Goal: Check status

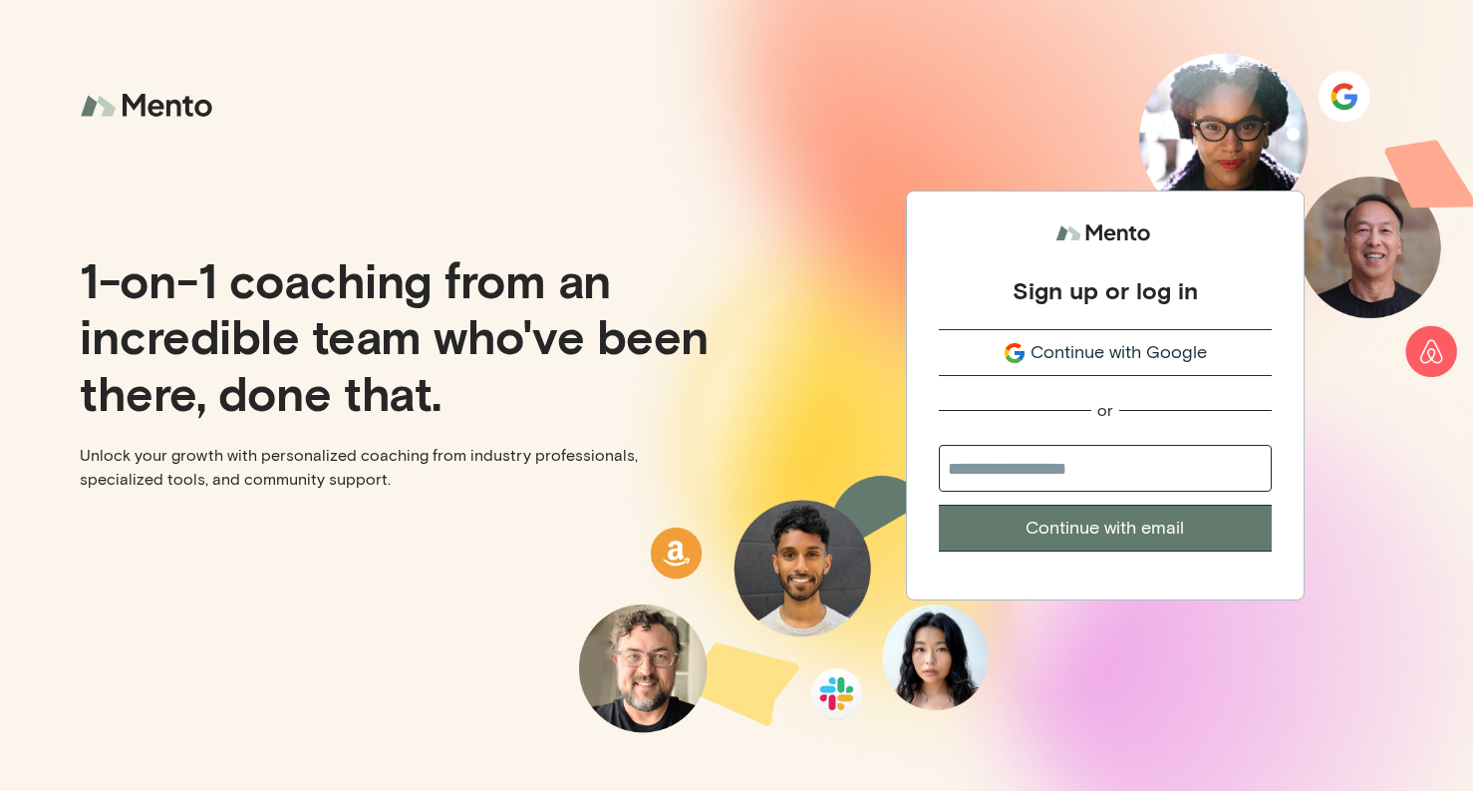
click at [1099, 362] on span "Continue with Google" at bounding box center [1119, 352] width 176 height 27
click at [1091, 358] on span "Continue with Google" at bounding box center [1119, 352] width 176 height 27
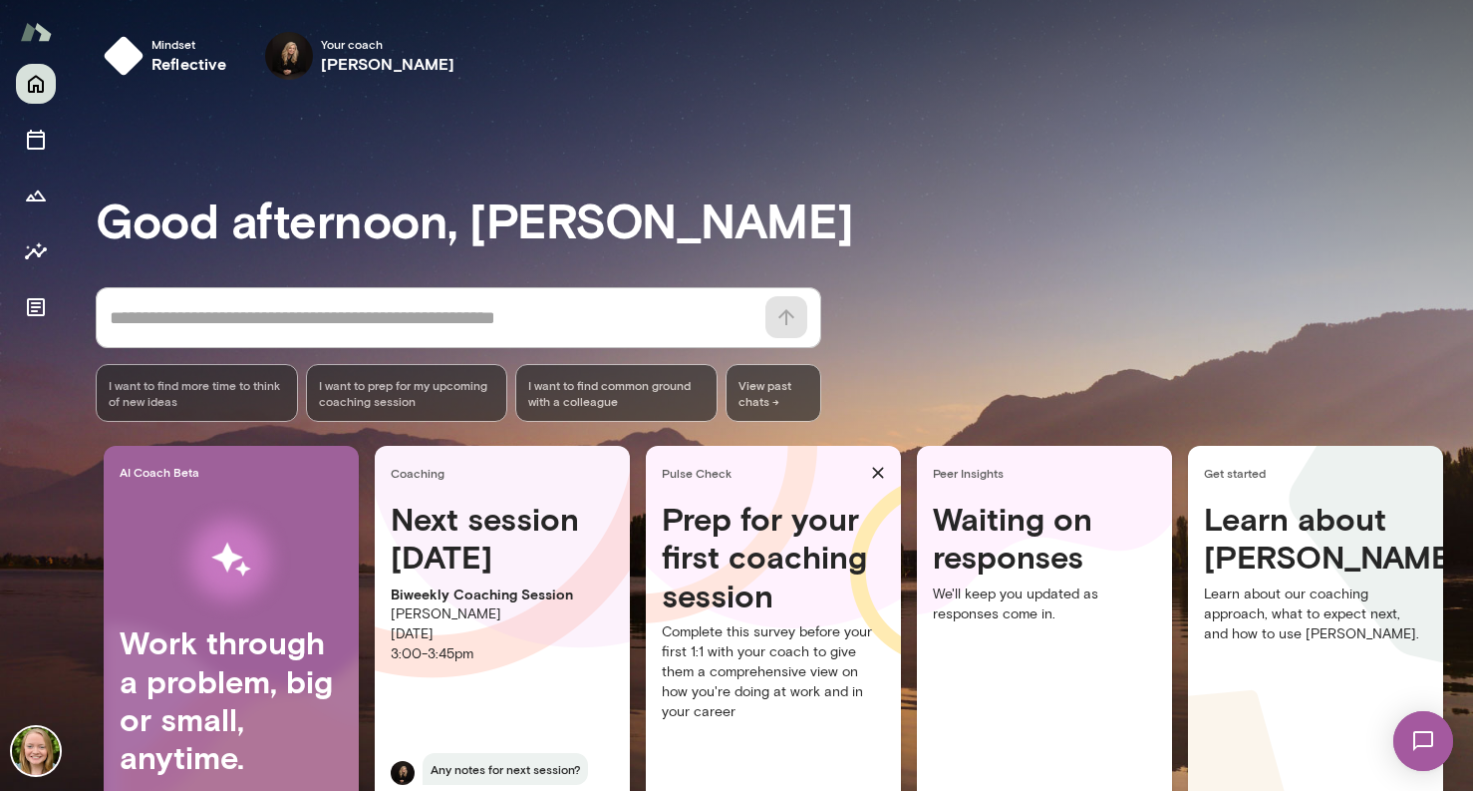
scroll to position [108, 0]
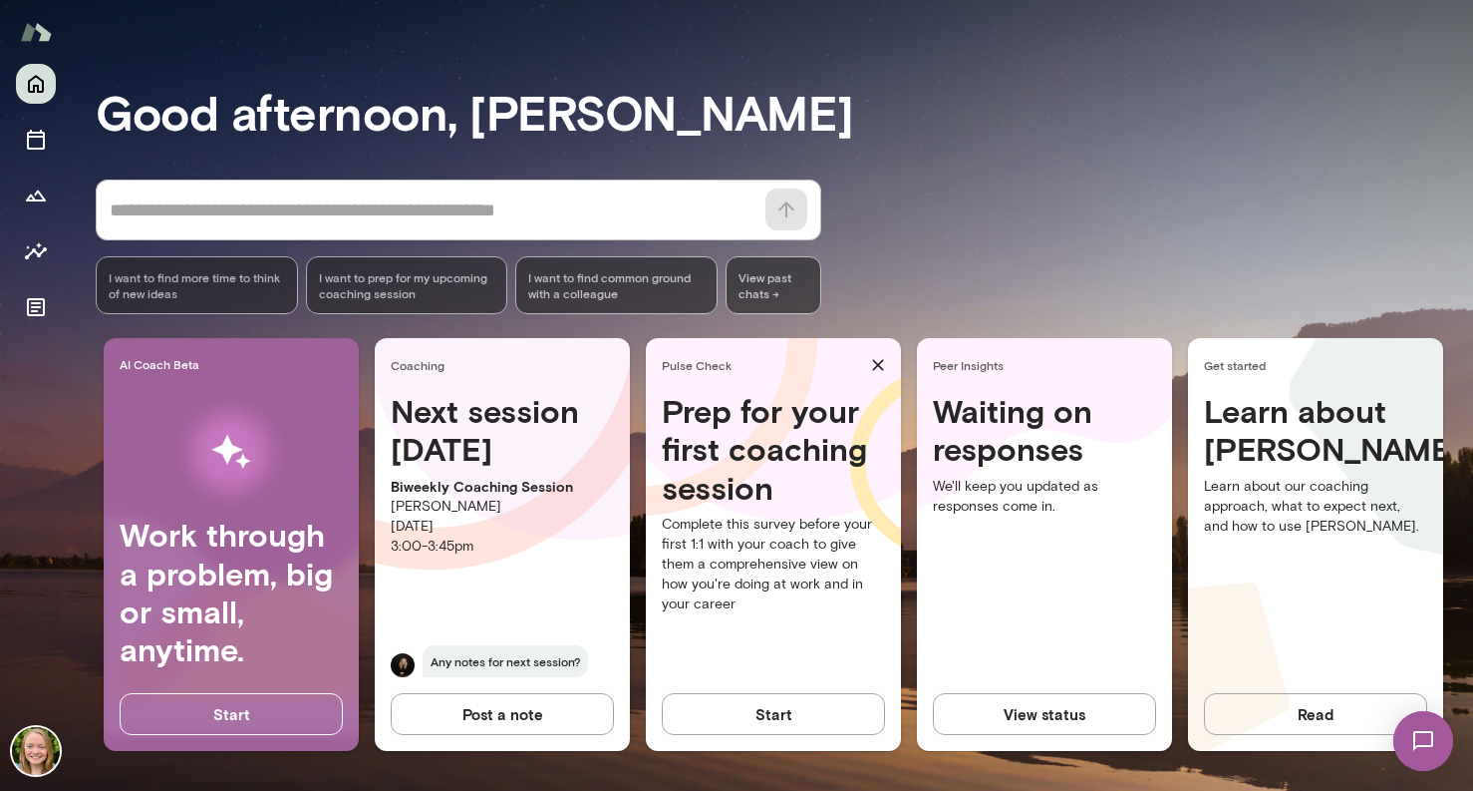
click at [1079, 686] on div "Waiting on responses We'll keep you updated as responses come in." at bounding box center [1044, 546] width 255 height 309
click at [1079, 707] on button "View status" at bounding box center [1044, 714] width 223 height 42
